Goal: Task Accomplishment & Management: Complete application form

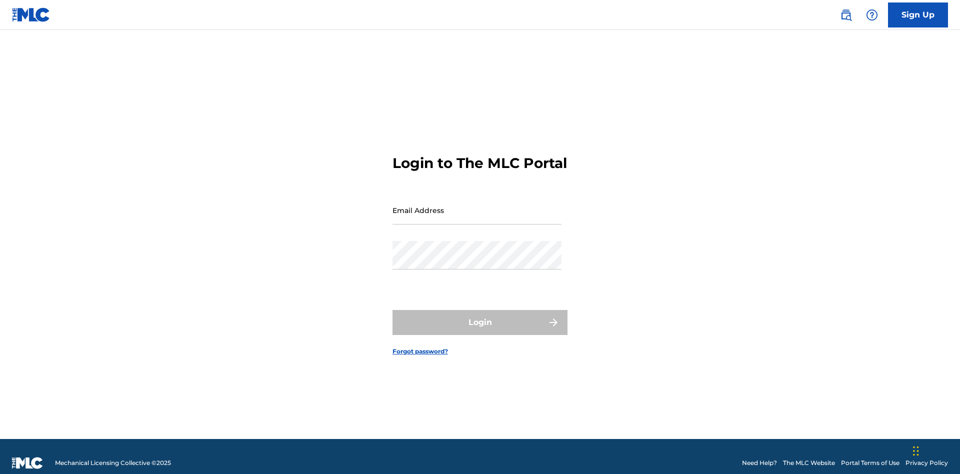
scroll to position [13, 0]
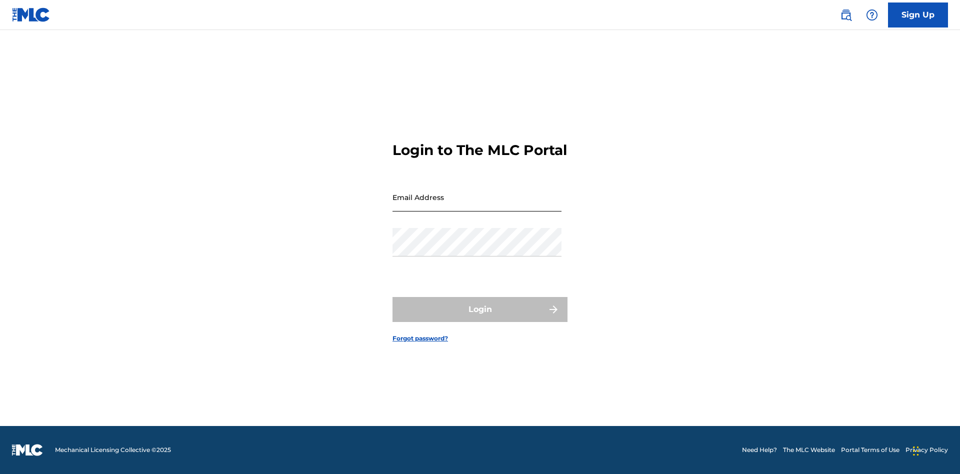
click at [477, 206] on input "Email Address" at bounding box center [477, 197] width 169 height 29
type input "d957ada9-0eca-4ccf-9816-6208a50b242c@mailslurp.biz"
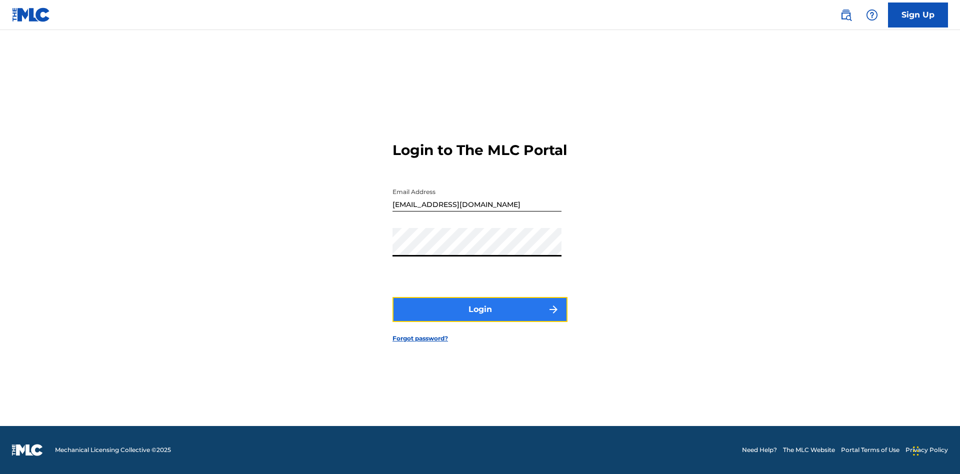
click at [480, 318] on button "Login" at bounding box center [480, 309] width 175 height 25
